Goal: Transaction & Acquisition: Purchase product/service

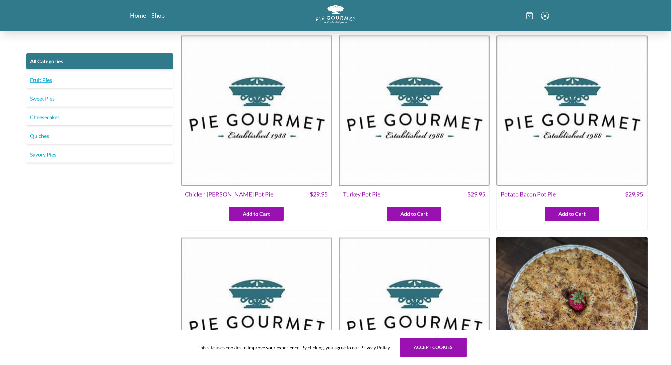
click at [44, 78] on link "Fruit Pies" at bounding box center [99, 80] width 147 height 16
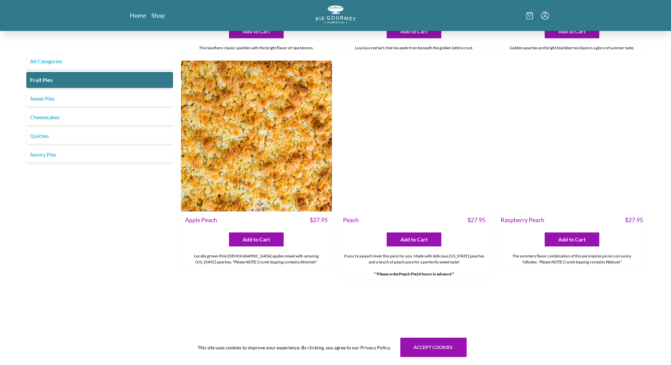
scroll to position [407, 0]
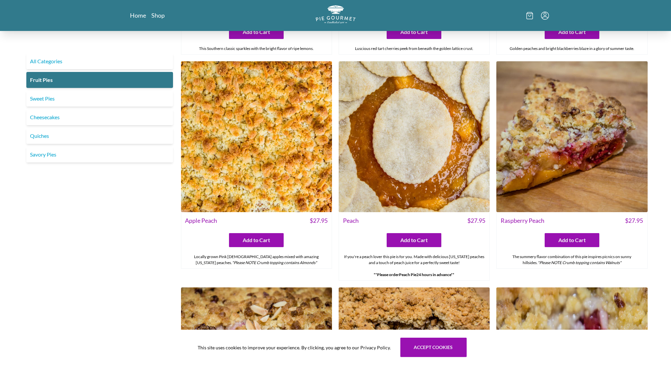
click at [264, 152] on img at bounding box center [256, 136] width 151 height 151
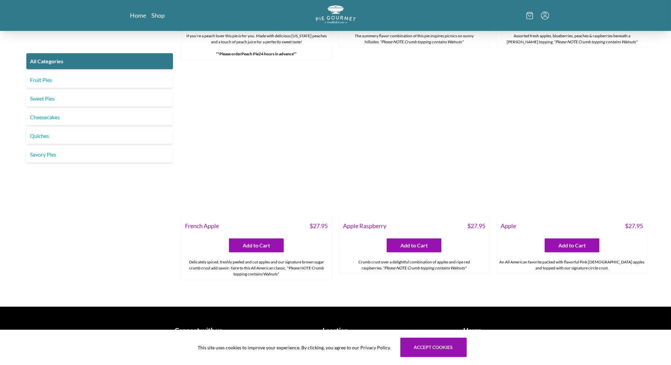
scroll to position [2554, 0]
